Goal: Transaction & Acquisition: Subscribe to service/newsletter

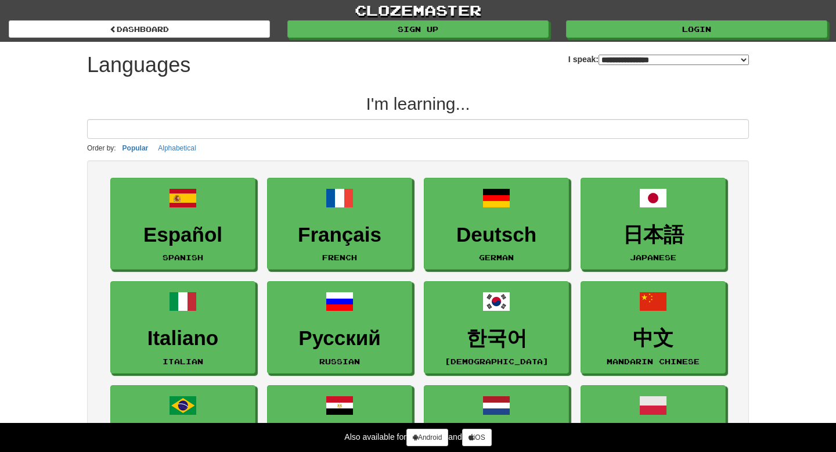
select select "*******"
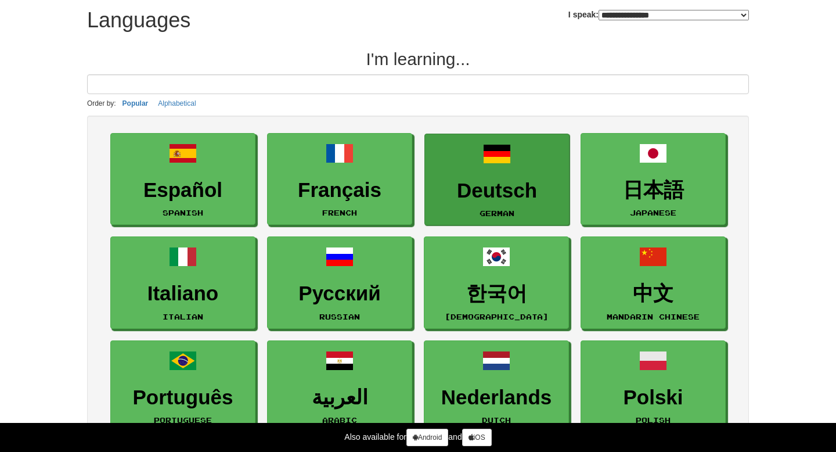
scroll to position [55, 0]
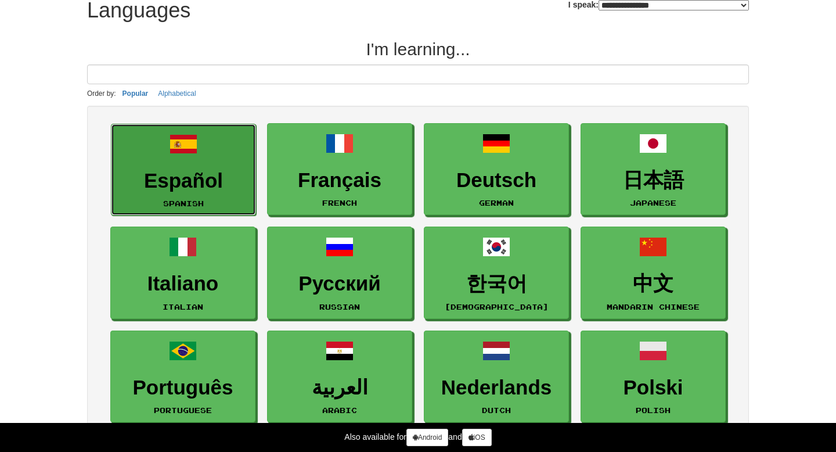
click at [199, 200] on small "Spanish" at bounding box center [183, 203] width 41 height 8
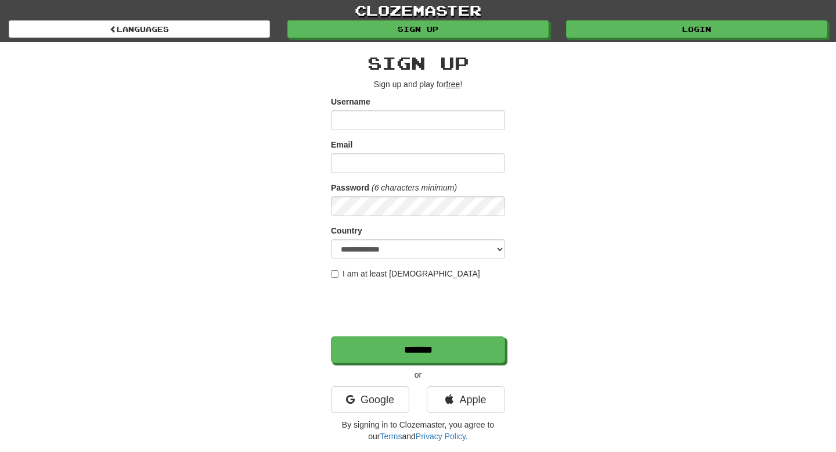
click at [453, 84] on u "free" at bounding box center [453, 84] width 14 height 9
click at [459, 84] on u "free" at bounding box center [453, 84] width 14 height 9
drag, startPoint x: 459, startPoint y: 84, endPoint x: 448, endPoint y: 85, distance: 11.6
click at [448, 85] on u "free" at bounding box center [453, 84] width 14 height 9
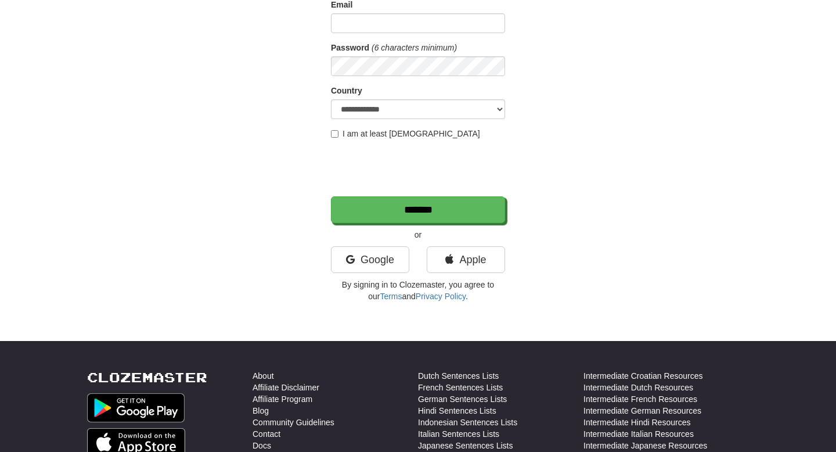
scroll to position [178, 0]
